Goal: Transaction & Acquisition: Purchase product/service

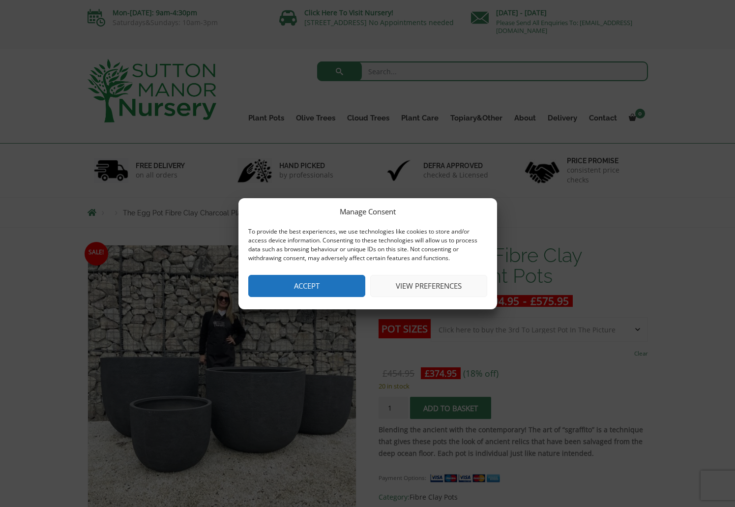
click at [300, 288] on button "Accept" at bounding box center [306, 286] width 117 height 22
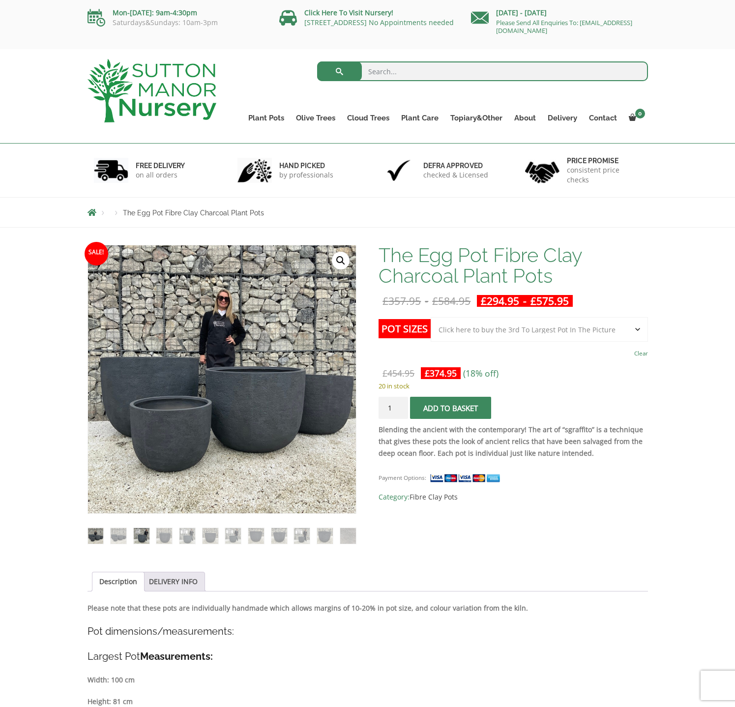
click at [142, 507] on img at bounding box center [142, 536] width 16 height 16
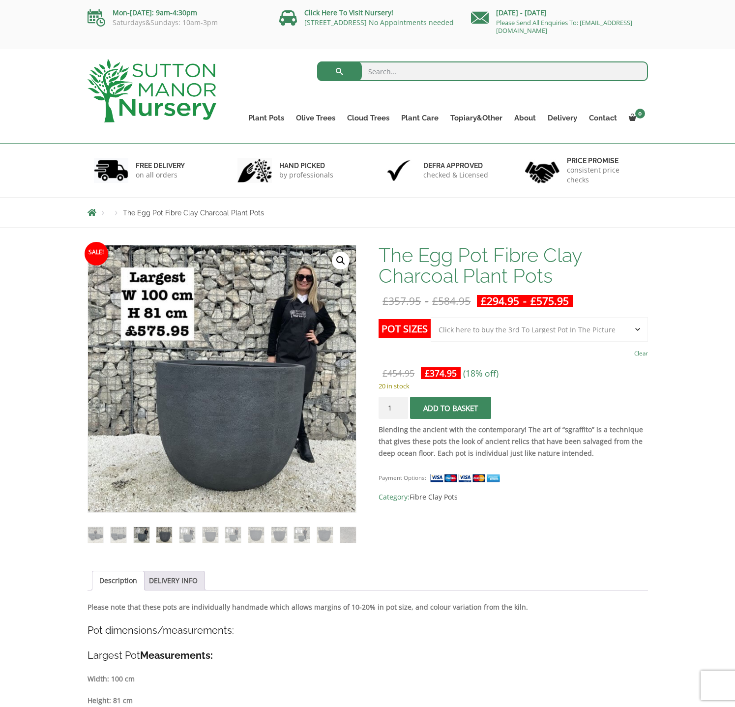
click at [165, 507] on img at bounding box center [164, 535] width 16 height 16
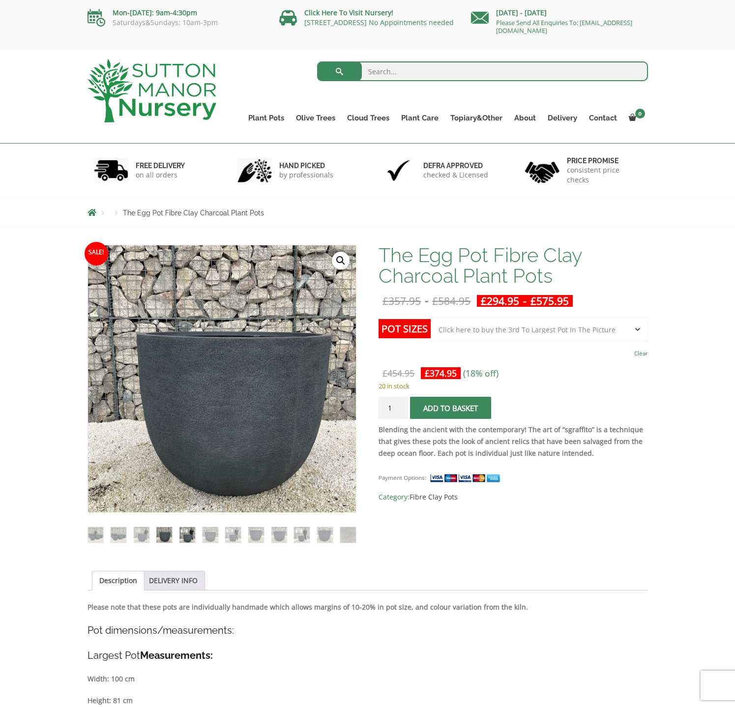
click at [190, 507] on img at bounding box center [188, 535] width 16 height 16
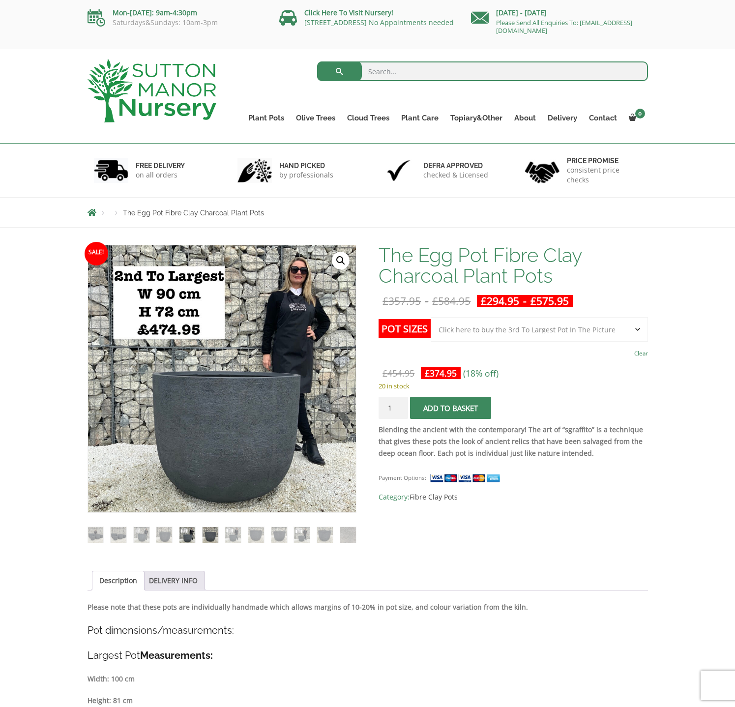
click at [210, 507] on img at bounding box center [211, 535] width 16 height 16
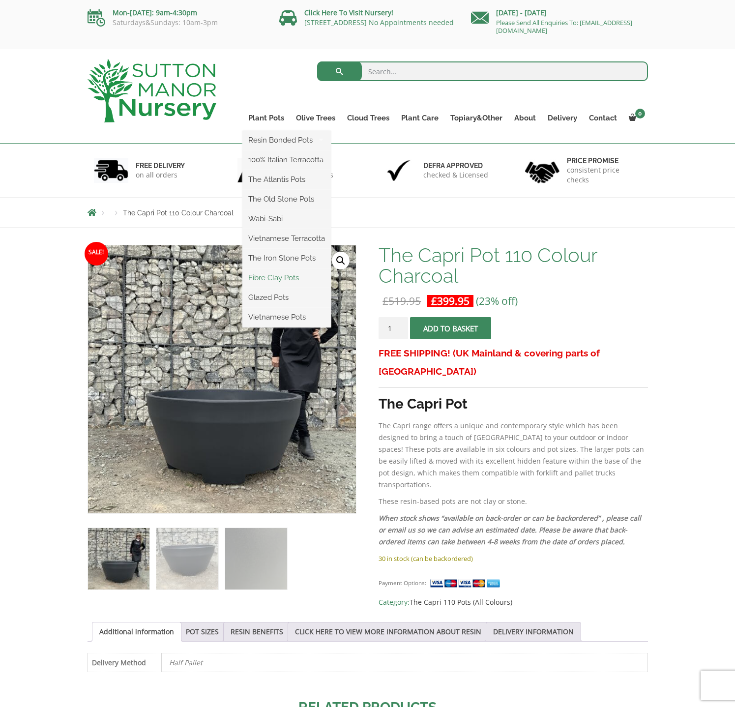
click at [275, 279] on link "Fibre Clay Pots" at bounding box center [287, 278] width 89 height 15
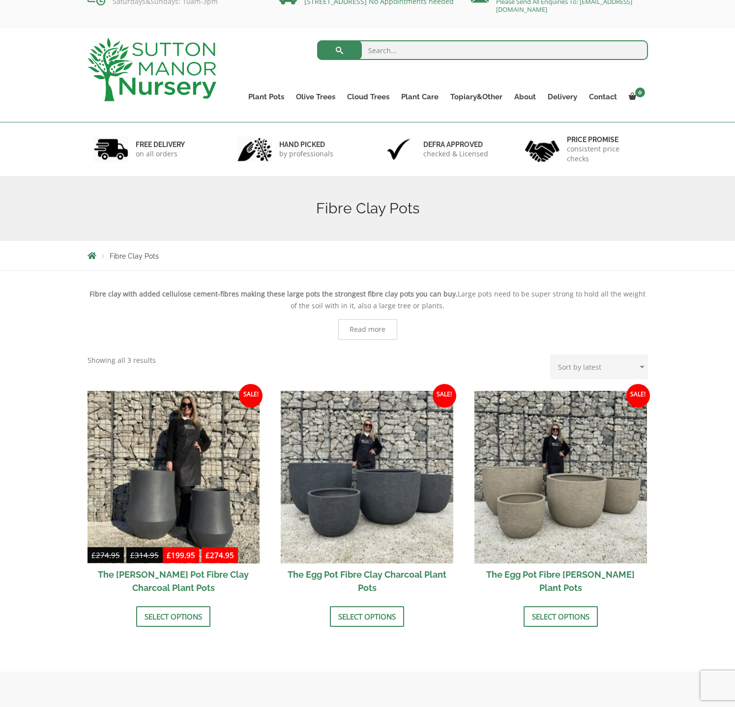
scroll to position [197, 0]
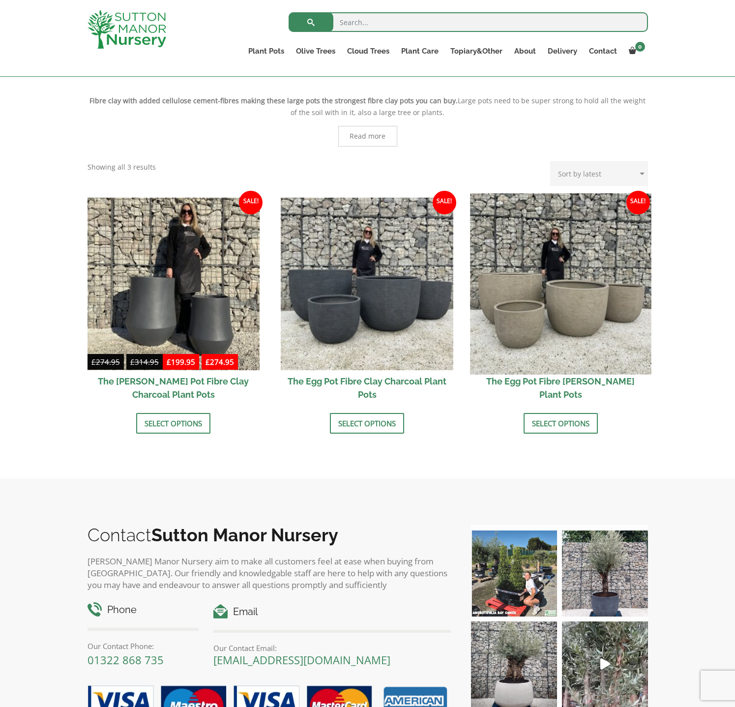
click at [579, 346] on img at bounding box center [560, 283] width 181 height 181
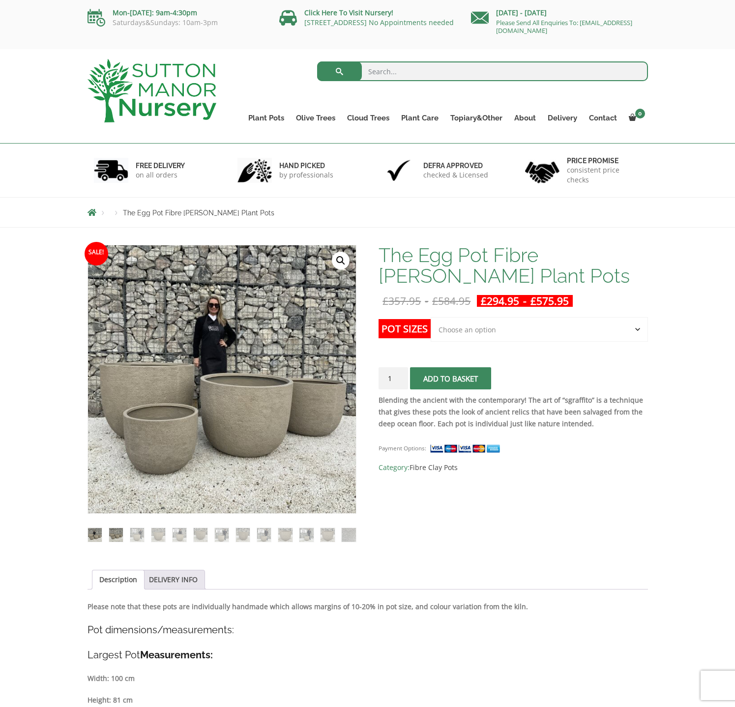
click at [120, 534] on img at bounding box center [116, 535] width 14 height 14
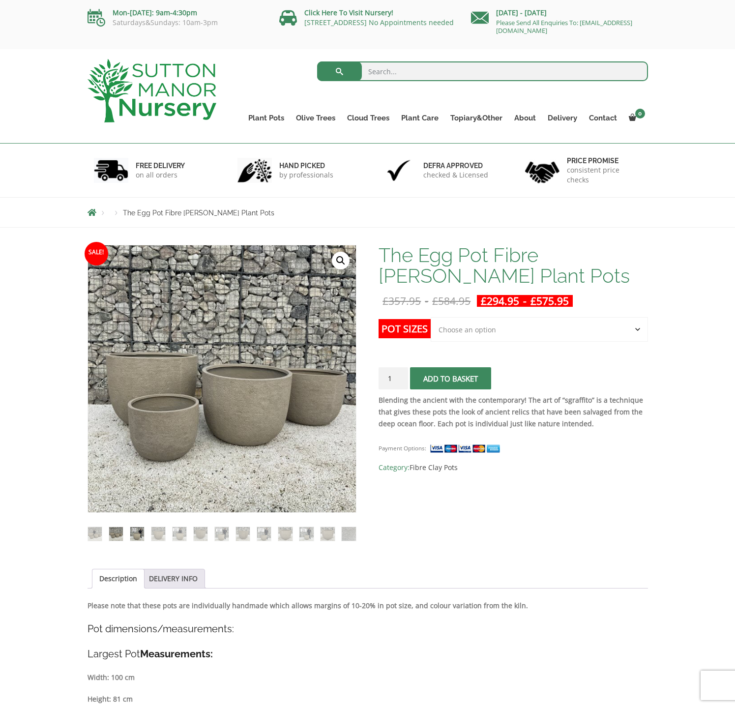
click at [142, 534] on img at bounding box center [137, 534] width 14 height 14
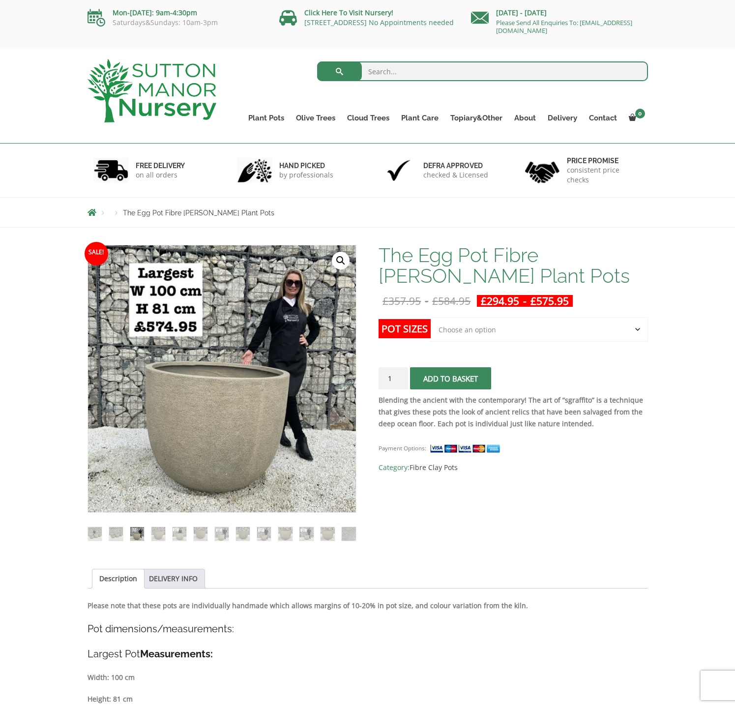
click at [416, 334] on label "Pot Sizes" at bounding box center [405, 328] width 52 height 19
click at [431, 334] on select "Choose an option Click here to buy the 5th To Largest Pot In The Picture Click …" at bounding box center [539, 329] width 217 height 25
click at [488, 335] on select "Choose an option Click here to buy the 5th To Largest Pot In The Picture Click …" at bounding box center [539, 329] width 217 height 25
click at [431, 317] on select "Choose an option Click here to buy the 5th To Largest Pot In The Picture Click …" at bounding box center [539, 329] width 217 height 25
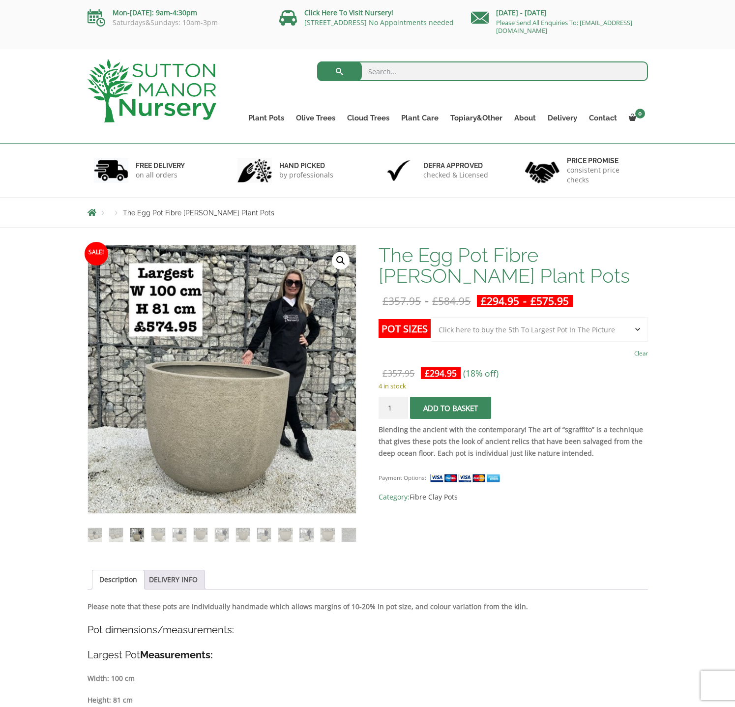
click at [517, 327] on select "Choose an option Click here to buy the 5th To Largest Pot In The Picture Click …" at bounding box center [539, 329] width 217 height 25
click at [431, 317] on select "Choose an option Click here to buy the 5th To Largest Pot In The Picture Click …" at bounding box center [539, 329] width 217 height 25
click at [505, 331] on select "Choose an option Click here to buy the 5th To Largest Pot In The Picture Click …" at bounding box center [539, 329] width 217 height 25
select select "Click here to buy The Largest Pot In The Picture"
click at [431, 317] on select "Choose an option Click here to buy the 5th To Largest Pot In The Picture Click …" at bounding box center [539, 329] width 217 height 25
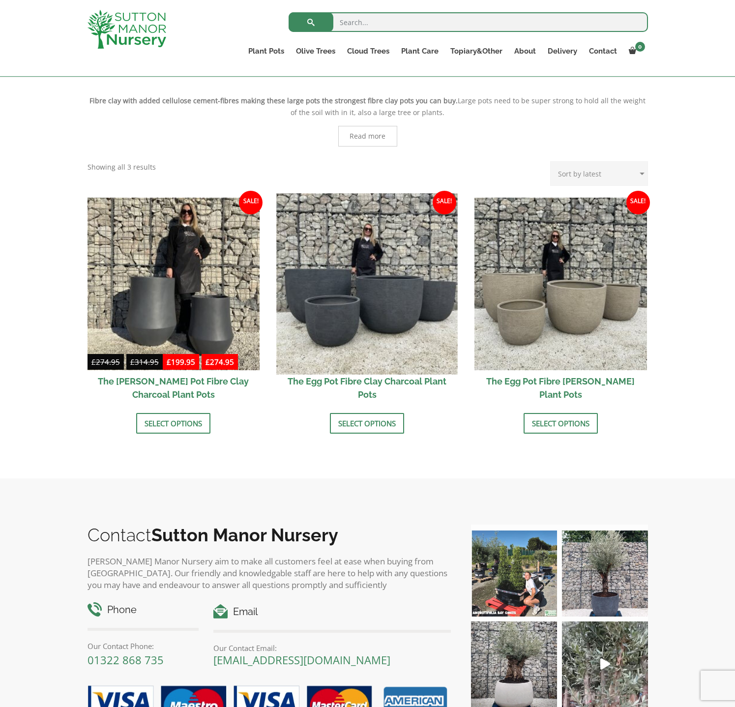
click at [386, 318] on img at bounding box center [367, 283] width 181 height 181
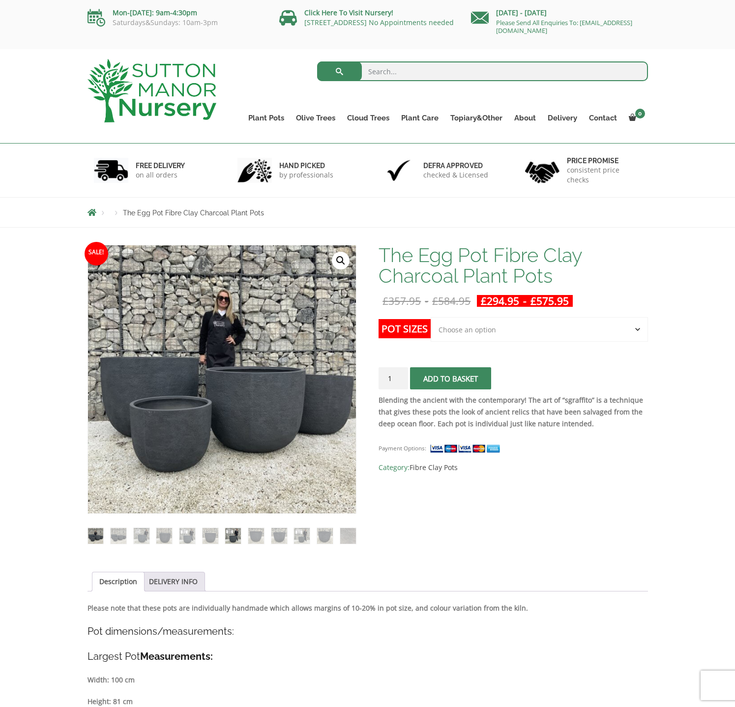
click at [227, 541] on img at bounding box center [233, 536] width 16 height 16
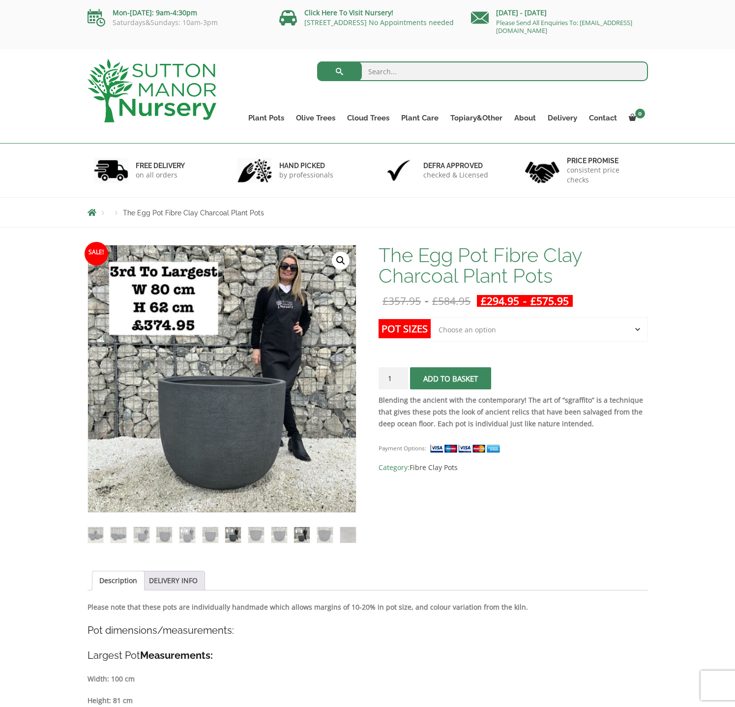
click at [309, 541] on img at bounding box center [302, 535] width 16 height 16
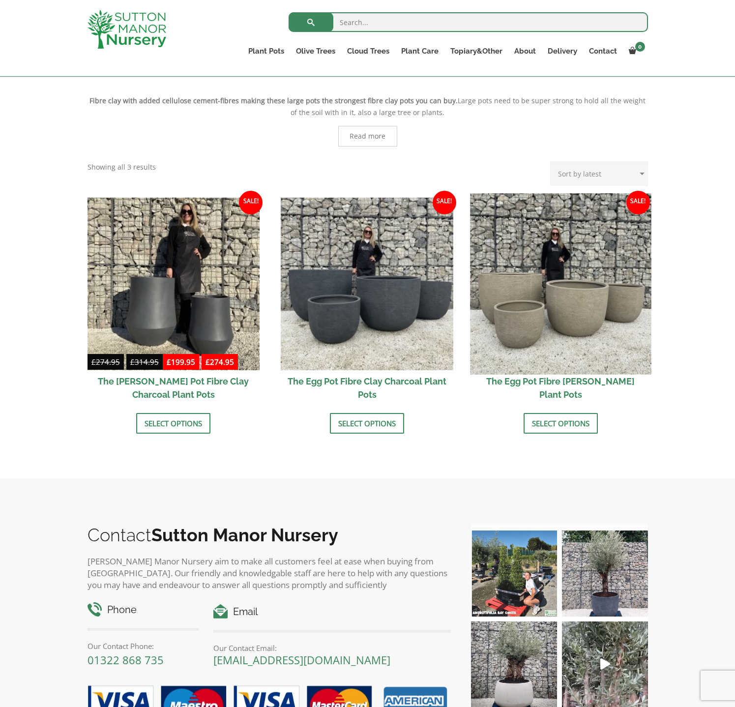
click at [490, 258] on img at bounding box center [560, 283] width 181 height 181
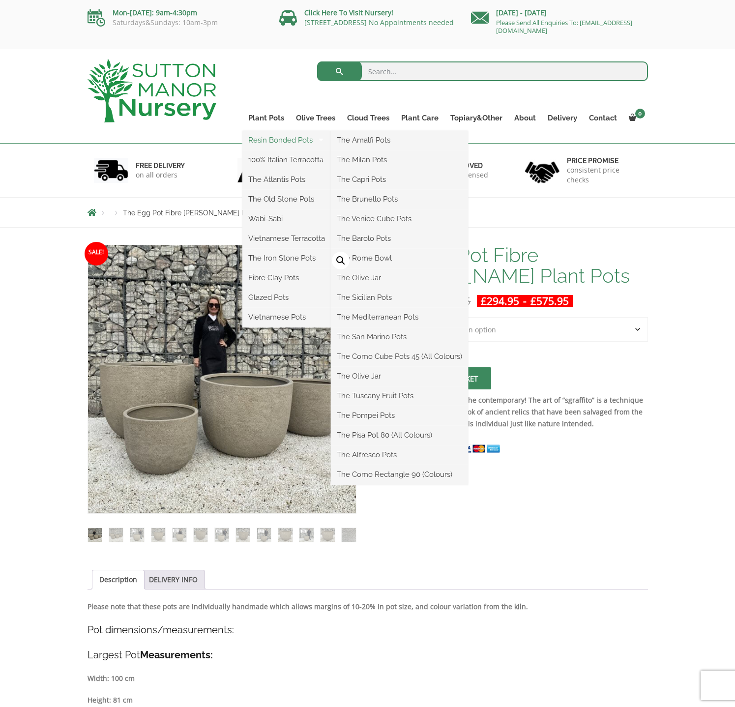
click at [279, 136] on link "Resin Bonded Pots" at bounding box center [287, 140] width 89 height 15
